Goal: Navigation & Orientation: Find specific page/section

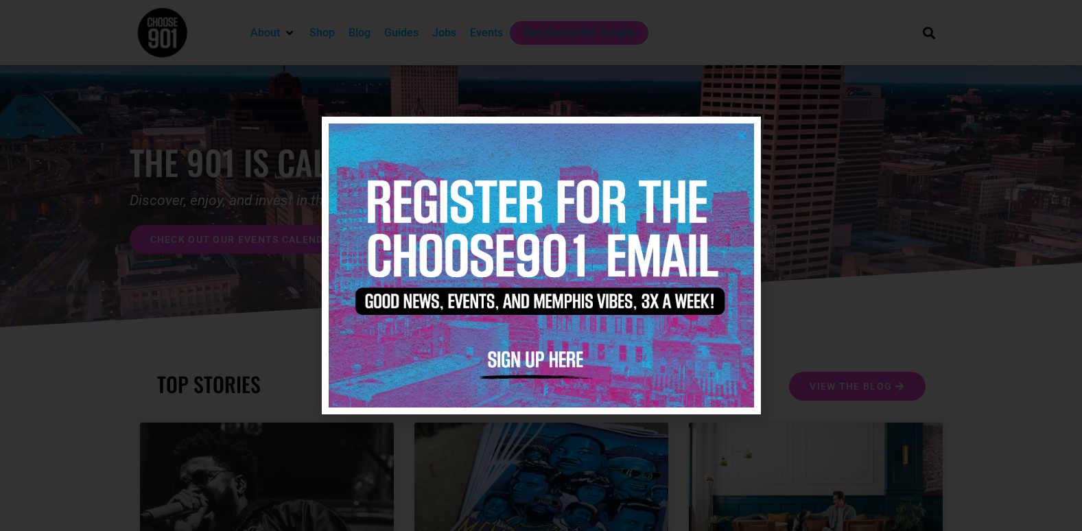
click at [737, 135] on icon "Close" at bounding box center [742, 135] width 10 height 10
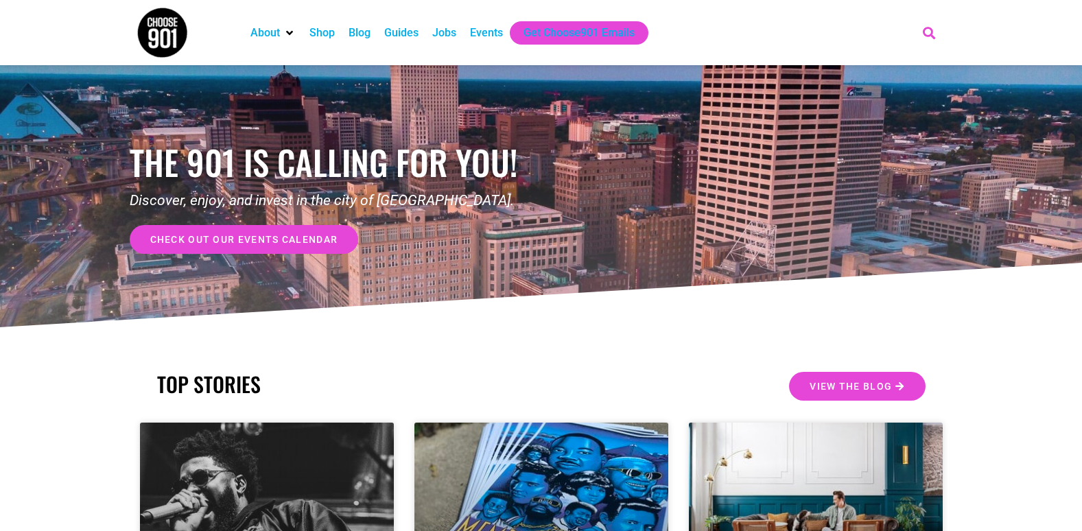
click at [933, 33] on icon "Search" at bounding box center [928, 32] width 23 height 23
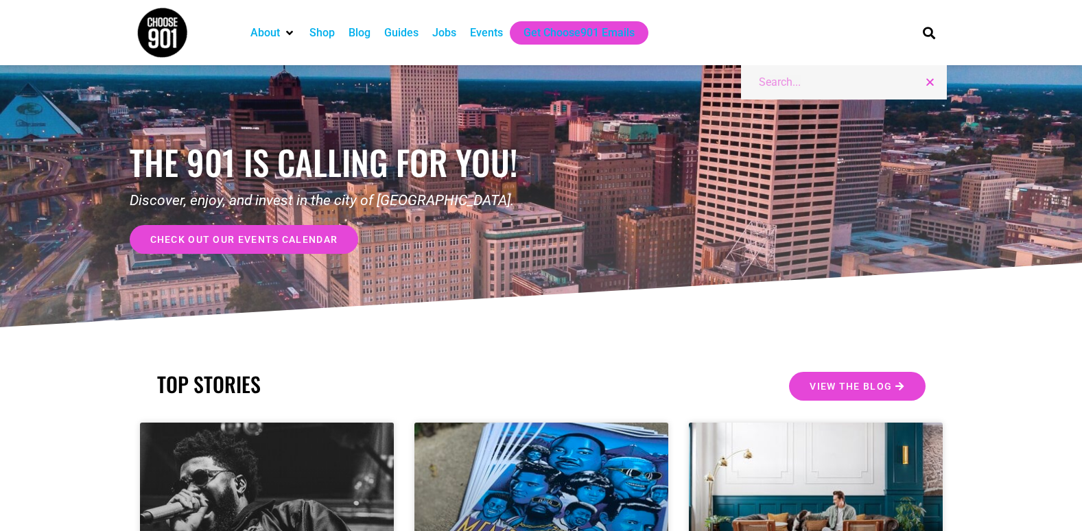
click at [666, 169] on div "the 901 is calling for you! Discover, enjoy, and invest in the city of Memphis.…" at bounding box center [541, 197] width 823 height 265
click at [483, 32] on div "Events" at bounding box center [486, 33] width 33 height 16
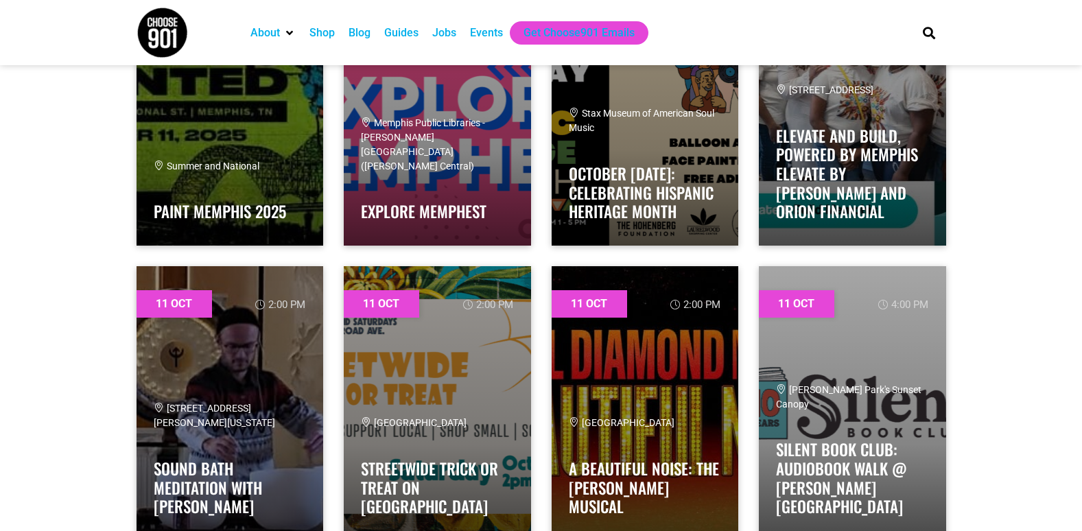
scroll to position [4052, 0]
